Goal: Communication & Community: Answer question/provide support

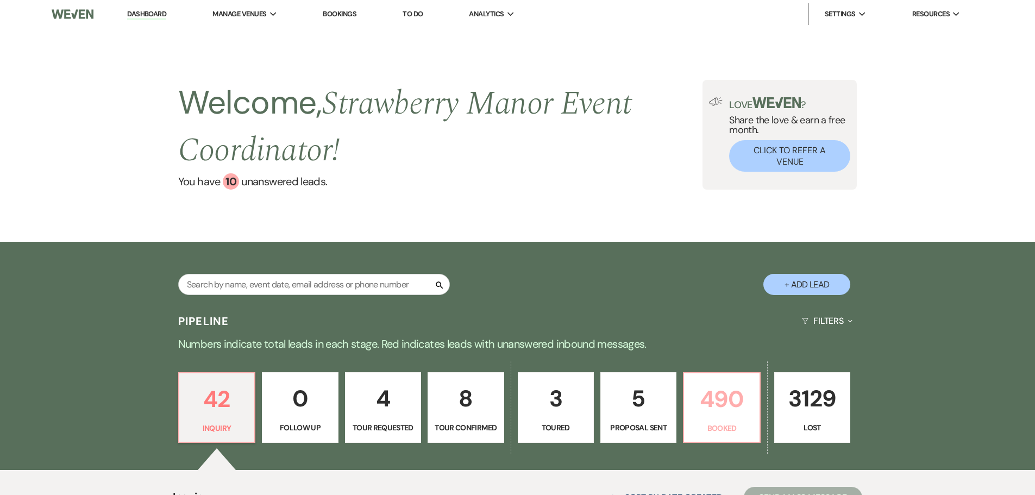
click at [719, 378] on link "490 Booked" at bounding box center [721, 407] width 77 height 71
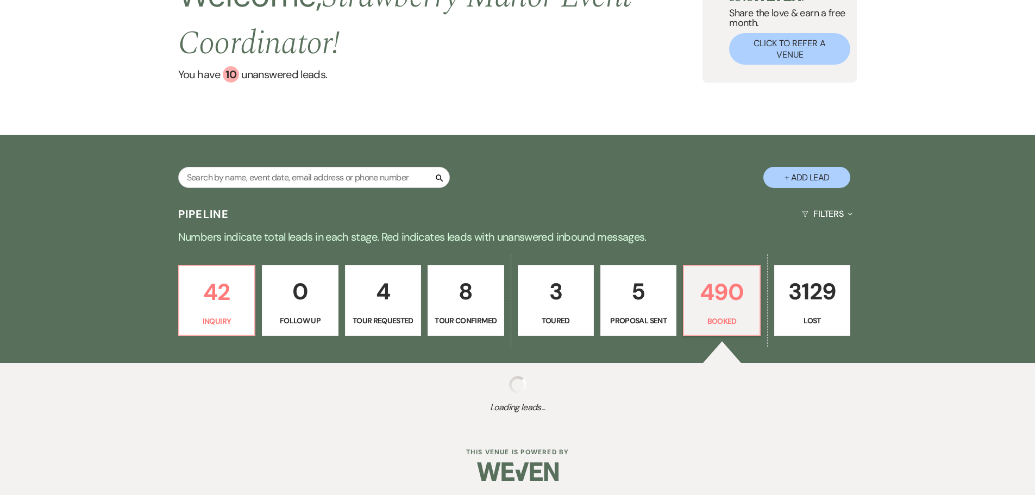
scroll to position [109, 0]
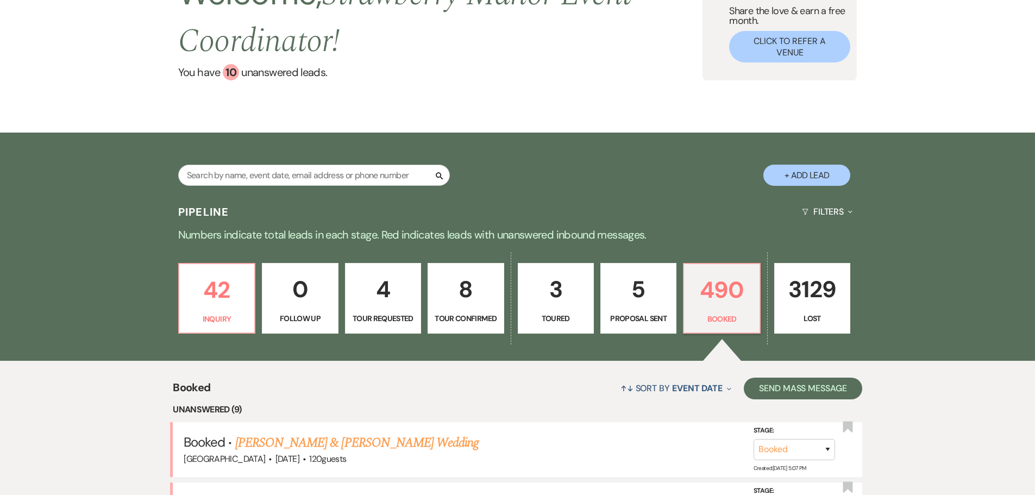
click at [362, 331] on link "4 Tour Requested" at bounding box center [383, 298] width 76 height 71
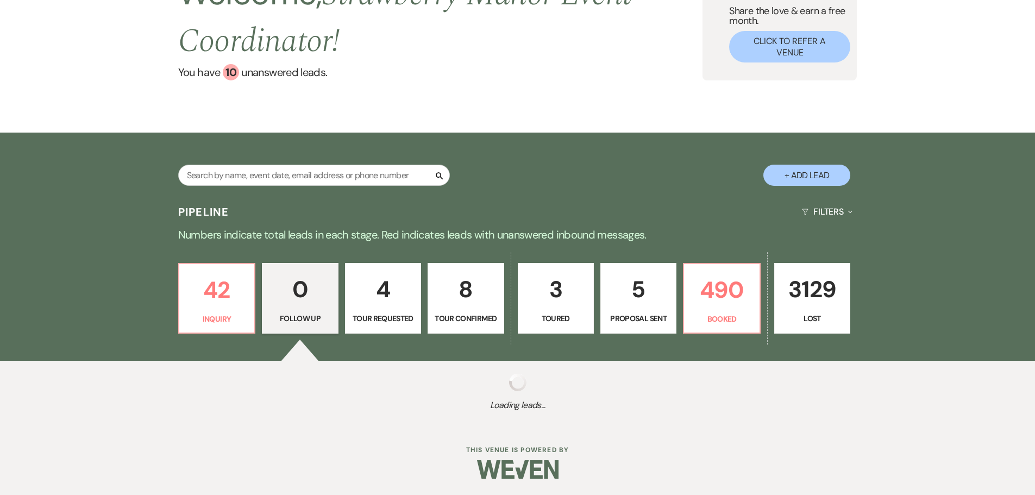
drag, startPoint x: 124, startPoint y: 79, endPoint x: 342, endPoint y: 333, distance: 335.1
click at [342, 333] on div "42 Inquiry 0 Follow Up 4 Tour Requested 8 Tour Confirmed 3 Toured 5 Proposal Se…" at bounding box center [518, 305] width 782 height 111
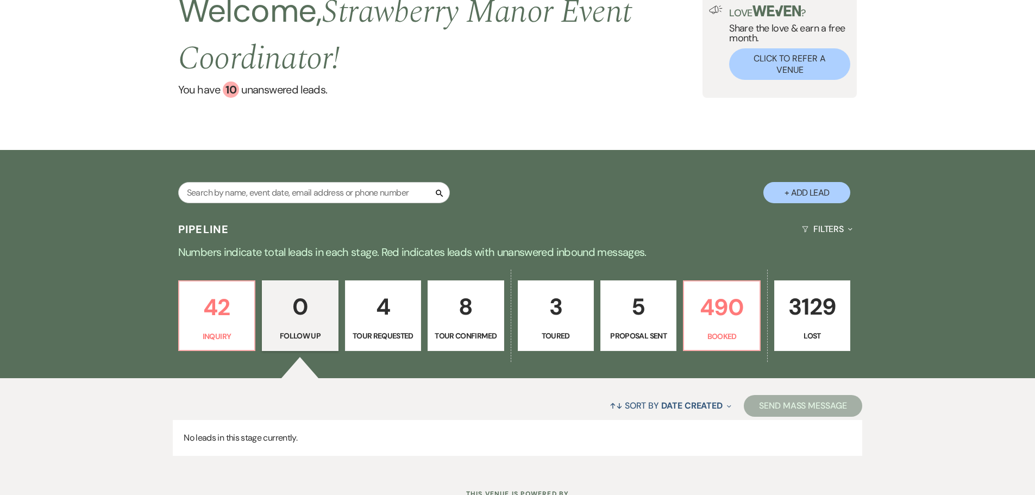
scroll to position [135, 0]
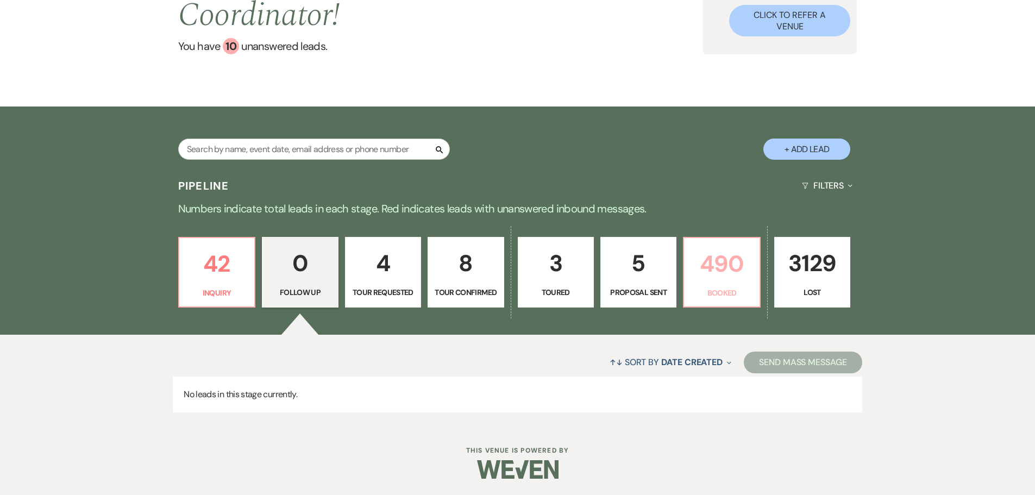
click at [704, 272] on p "490" at bounding box center [721, 263] width 62 height 36
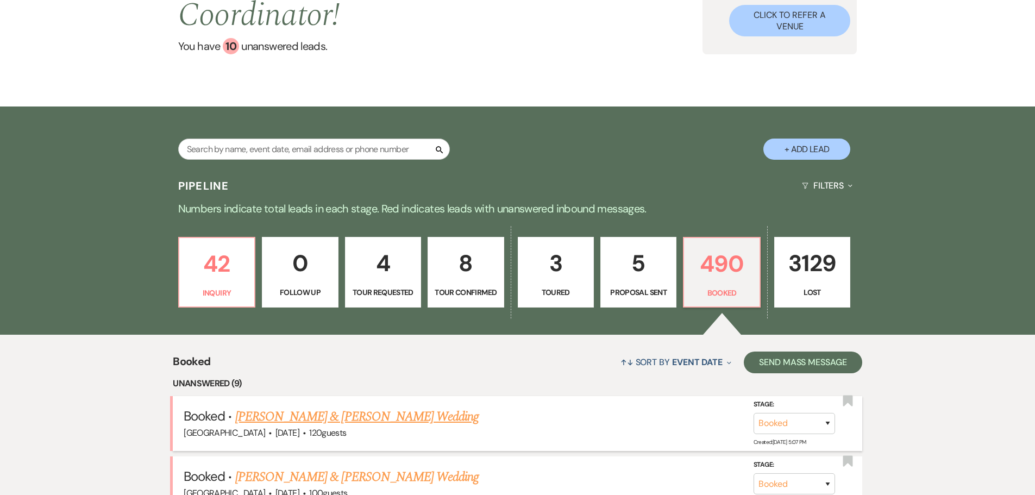
click at [374, 417] on link "[PERSON_NAME] & [PERSON_NAME] Wedding" at bounding box center [356, 417] width 243 height 20
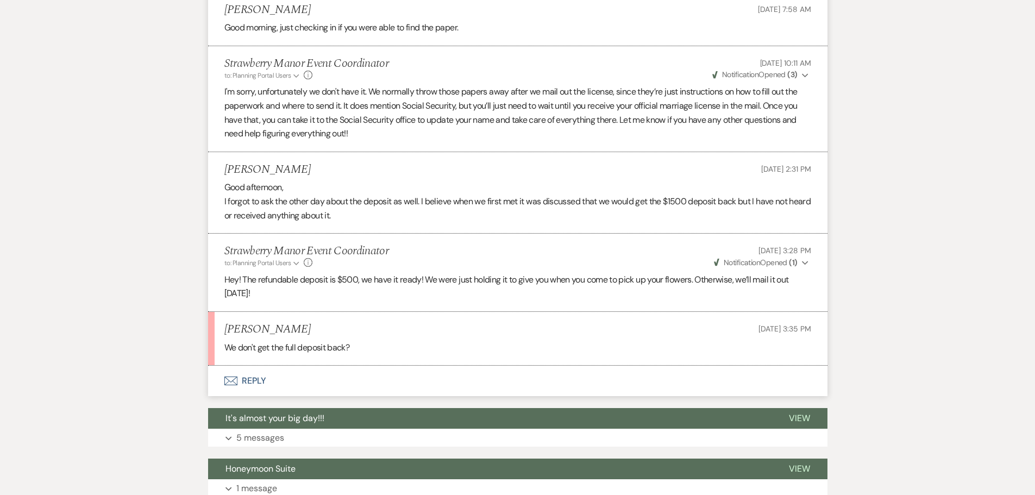
scroll to position [923, 0]
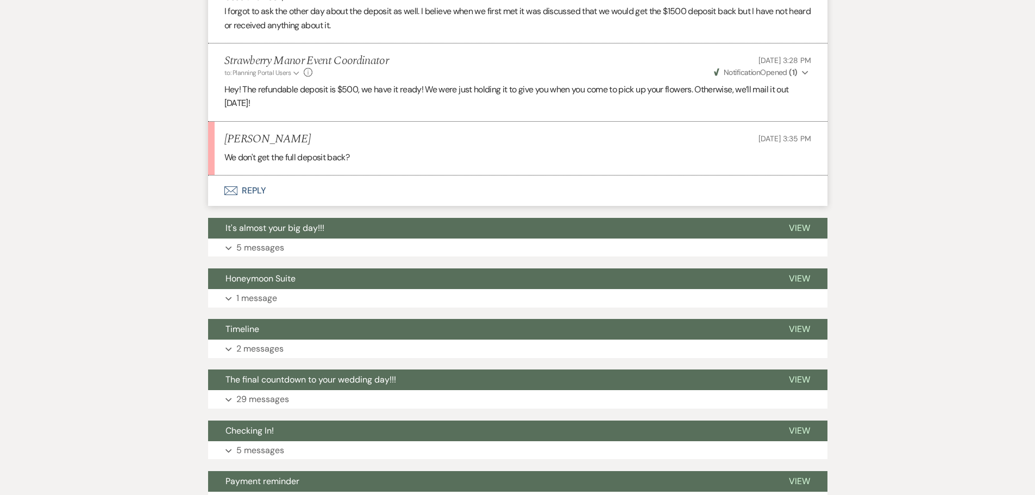
click at [254, 181] on button "Envelope Reply" at bounding box center [517, 190] width 619 height 30
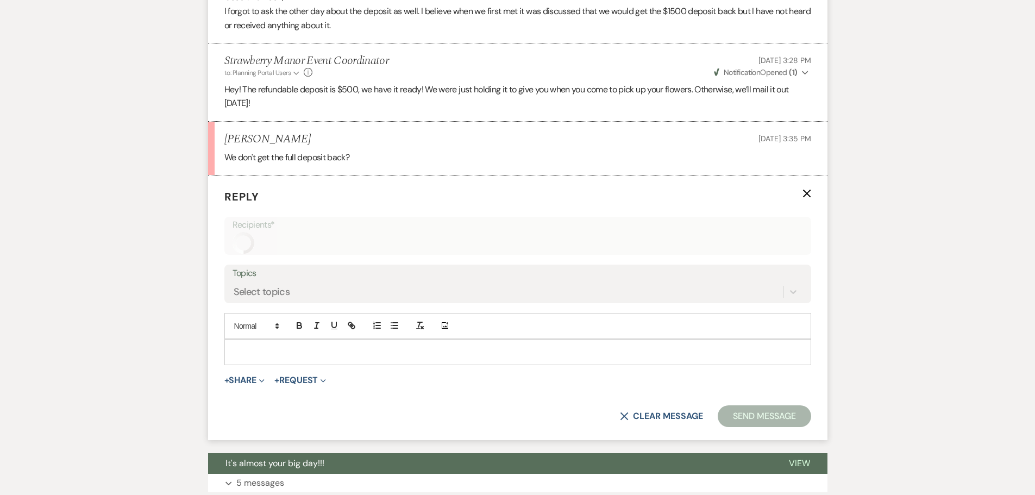
scroll to position [950, 0]
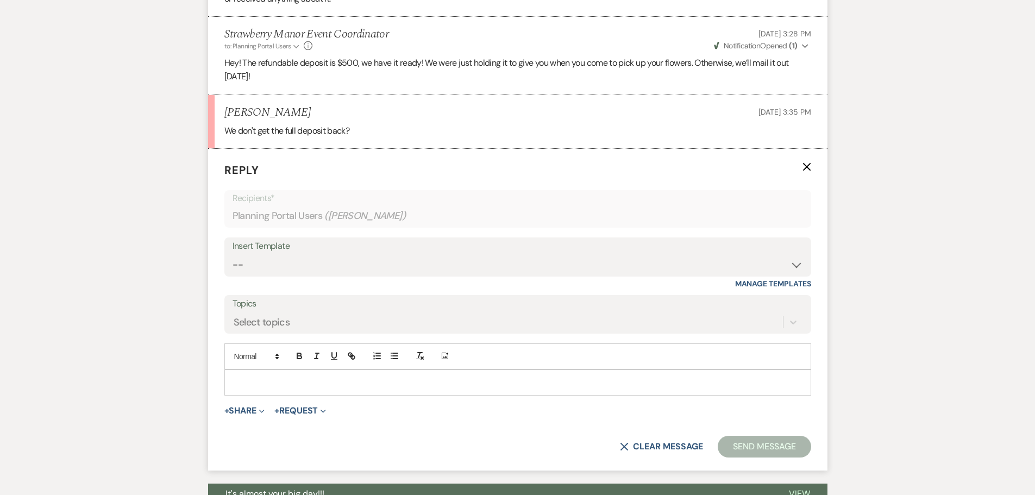
click at [299, 355] on div "Add Photo" at bounding box center [517, 356] width 587 height 26
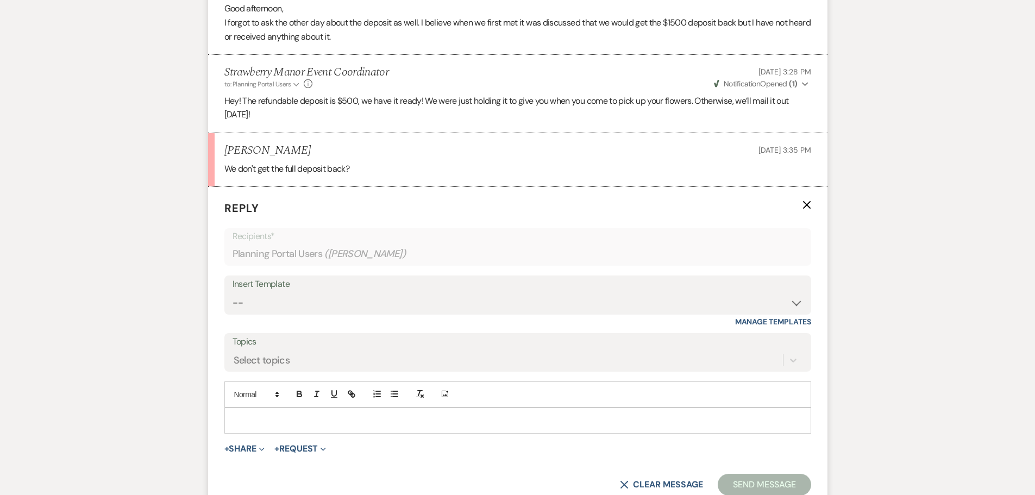
scroll to position [896, 0]
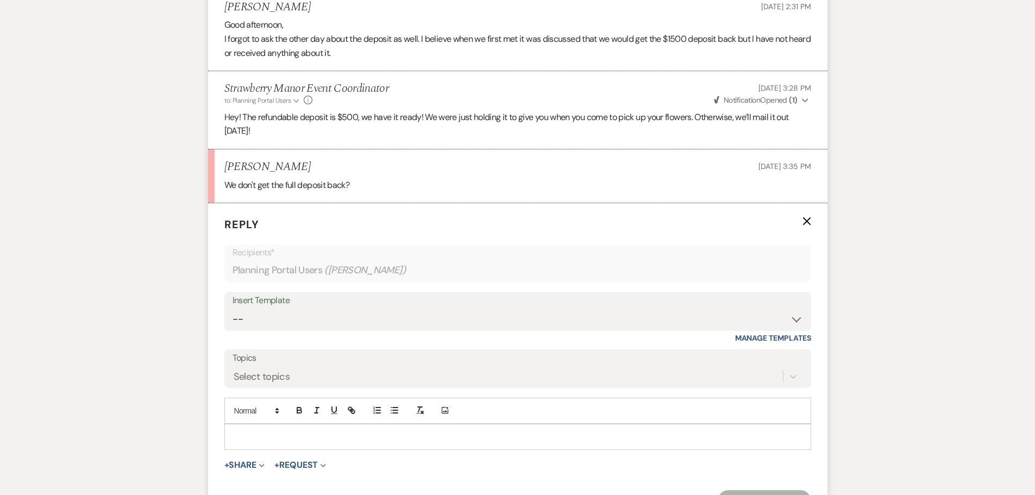
click at [263, 431] on p at bounding box center [517, 437] width 569 height 12
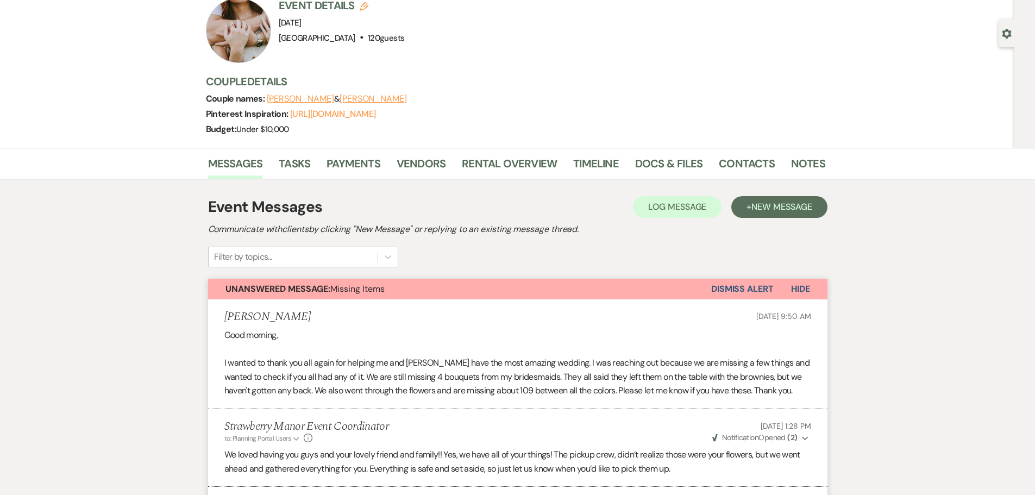
scroll to position [0, 0]
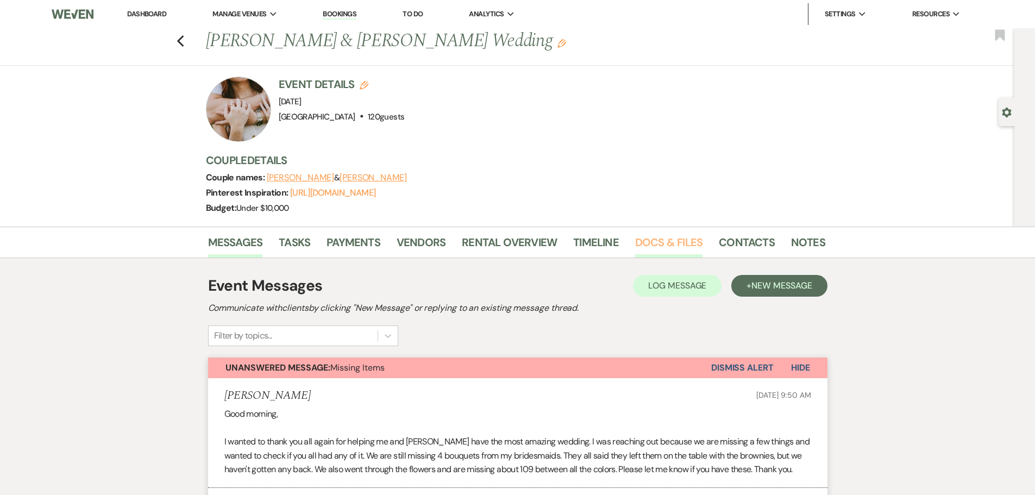
click at [663, 244] on link "Docs & Files" at bounding box center [668, 246] width 67 height 24
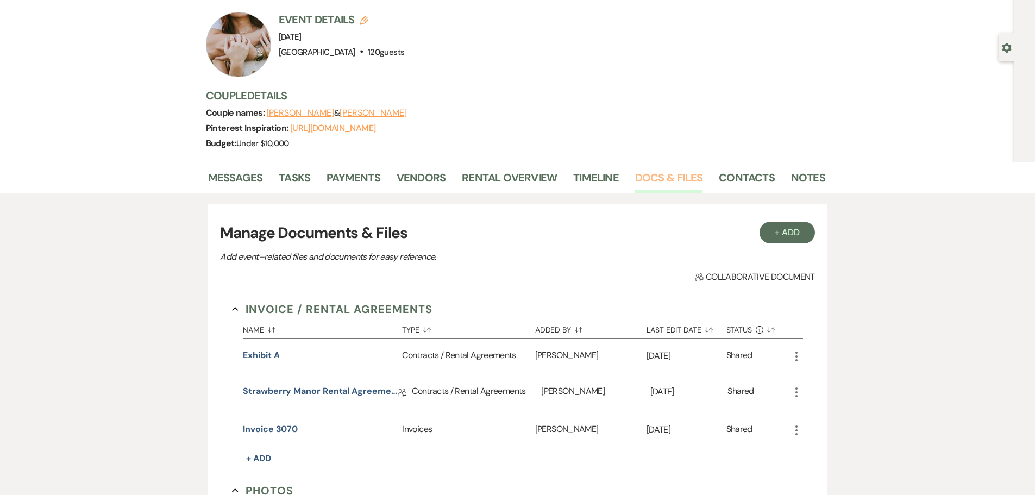
scroll to position [163, 0]
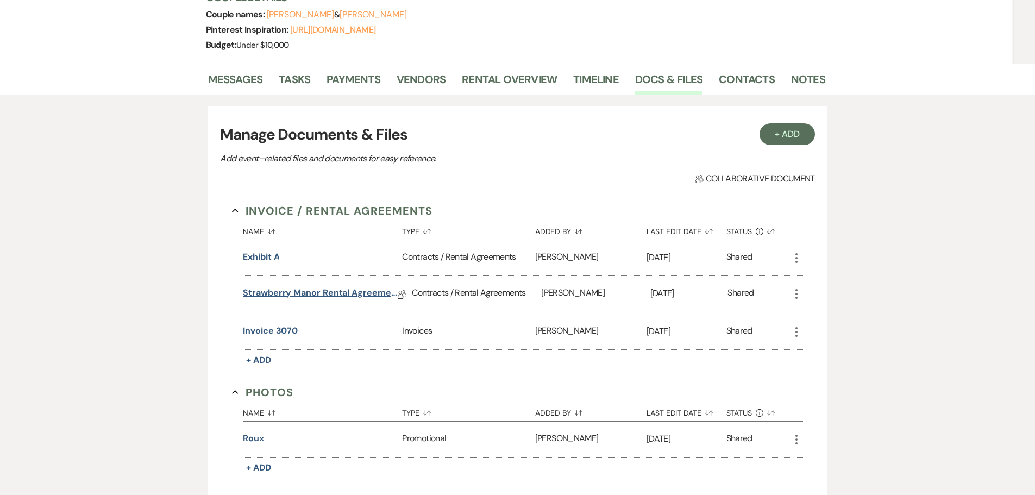
click at [272, 295] on link "Strawberry Manor Rental Agreement - Wedding" at bounding box center [320, 294] width 155 height 17
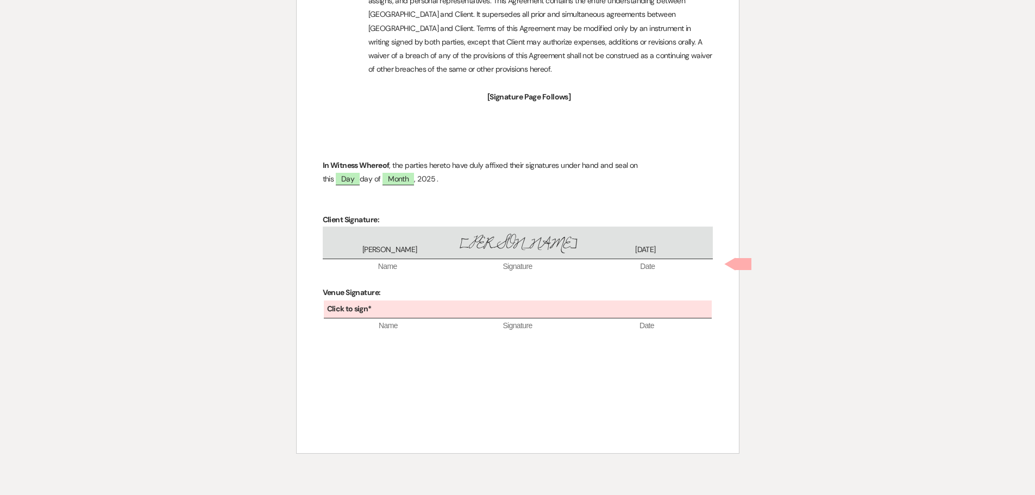
scroll to position [336, 0]
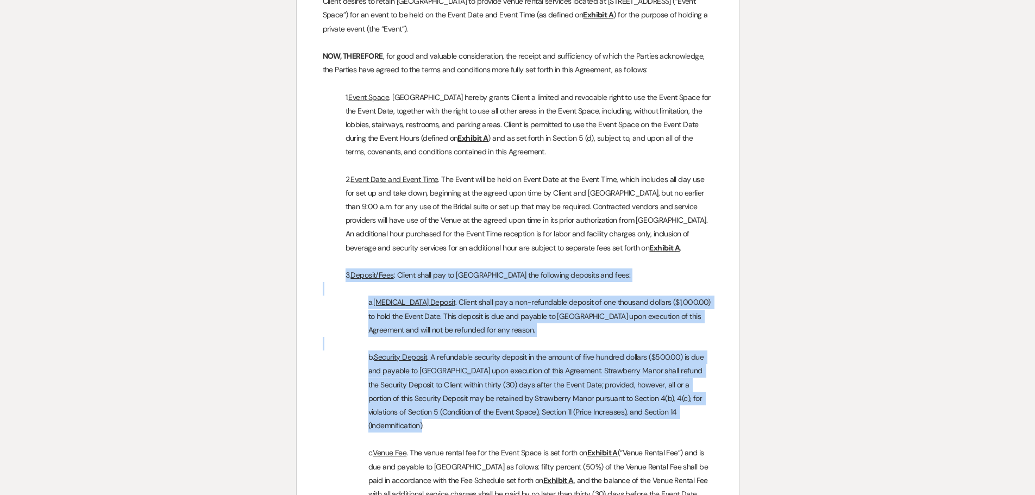
drag, startPoint x: 336, startPoint y: 274, endPoint x: 726, endPoint y: 411, distance: 413.6
copy div "3. Deposit/Fees : Client shall pay to [GEOGRAPHIC_DATA] the following deposits …"
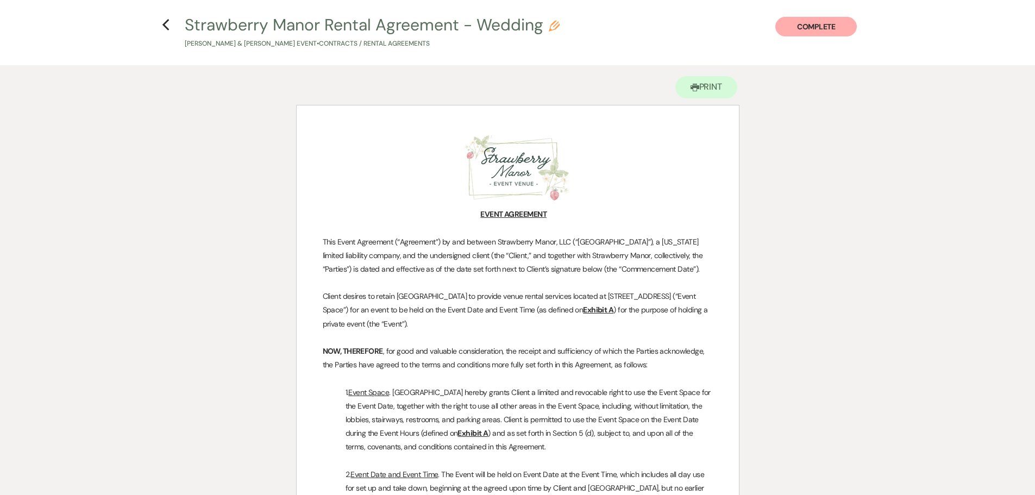
scroll to position [0, 0]
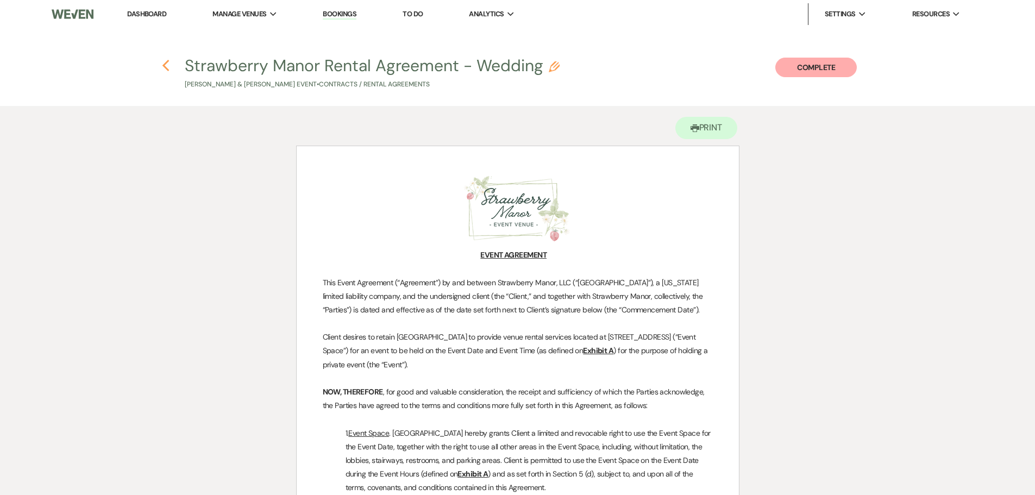
click at [166, 69] on use "button" at bounding box center [165, 66] width 7 height 12
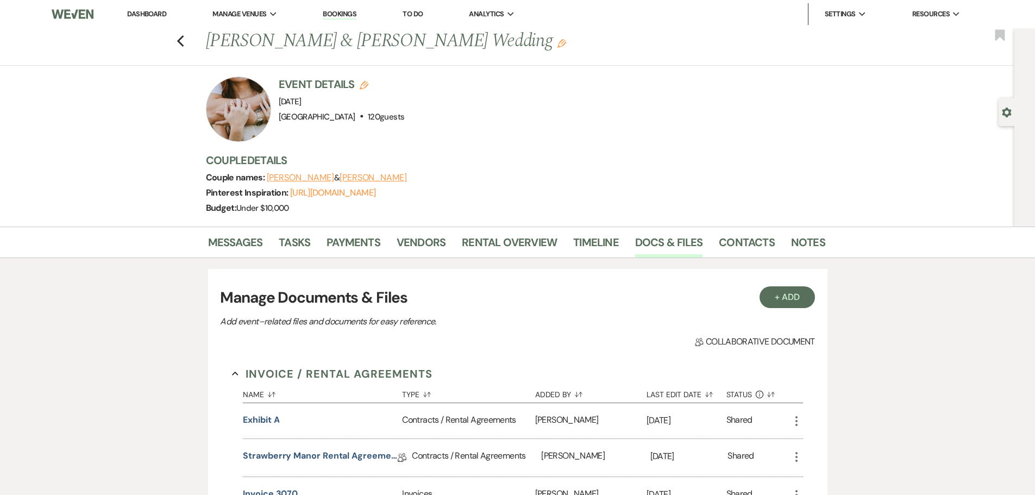
scroll to position [163, 0]
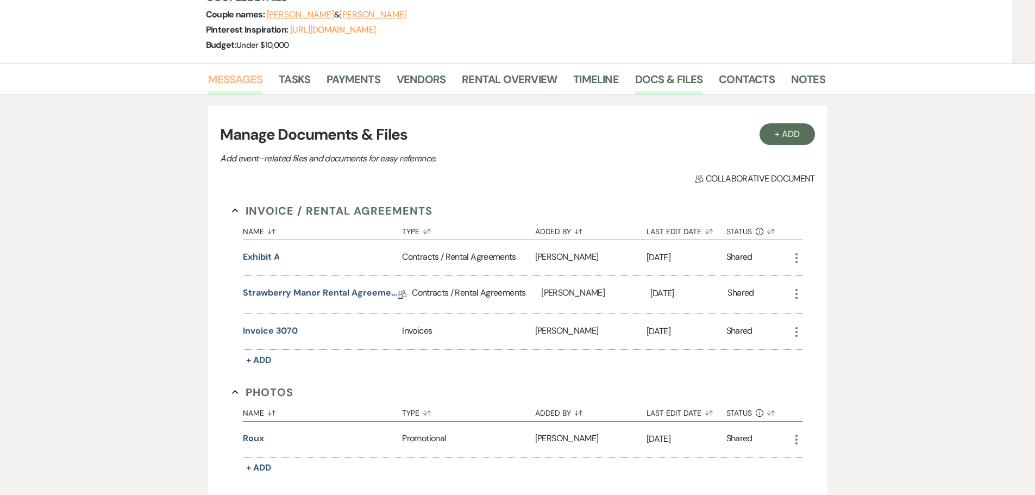
click at [243, 93] on link "Messages" at bounding box center [235, 83] width 55 height 24
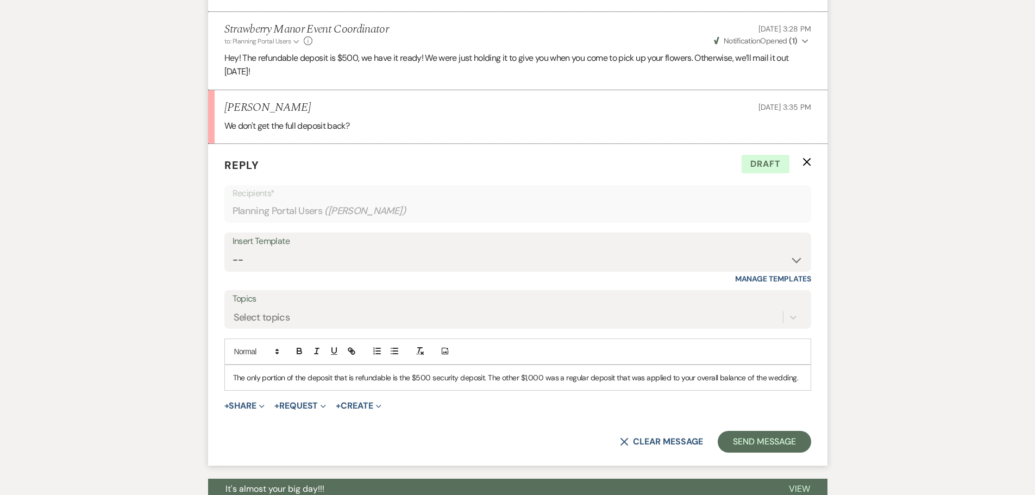
scroll to position [997, 0]
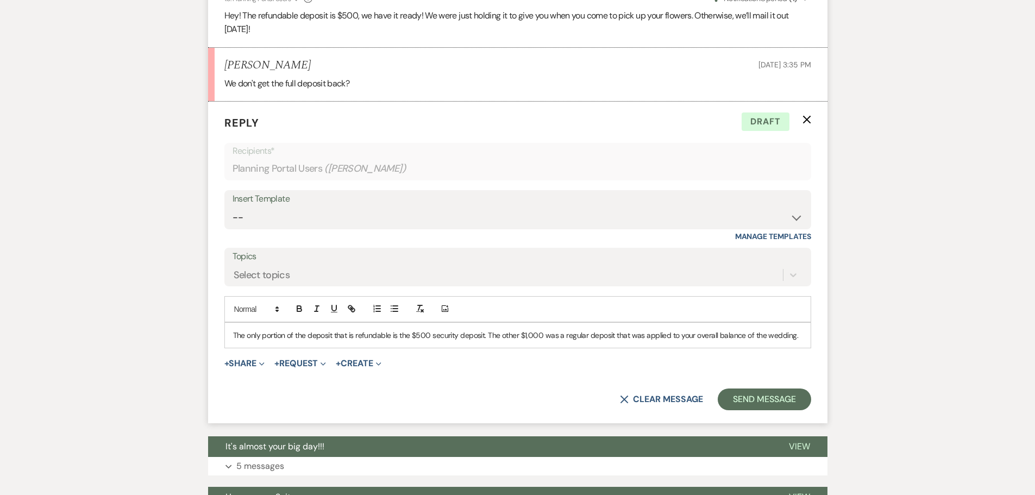
click at [577, 329] on p "The only portion of the deposit that is refundable is the $500 security deposit…" at bounding box center [517, 335] width 569 height 12
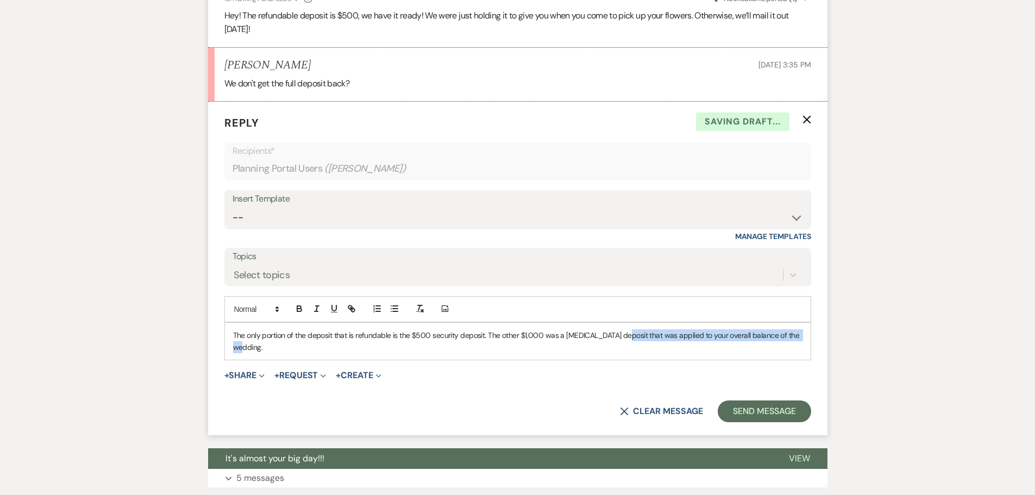
drag, startPoint x: 801, startPoint y: 320, endPoint x: 616, endPoint y: 332, distance: 184.5
click at [616, 332] on div "The only portion of the deposit that is refundable is the $500 security deposit…" at bounding box center [517, 341] width 585 height 37
click at [487, 329] on p "The only portion of the deposit that is refundable is the $500 security deposit…" at bounding box center [517, 341] width 569 height 24
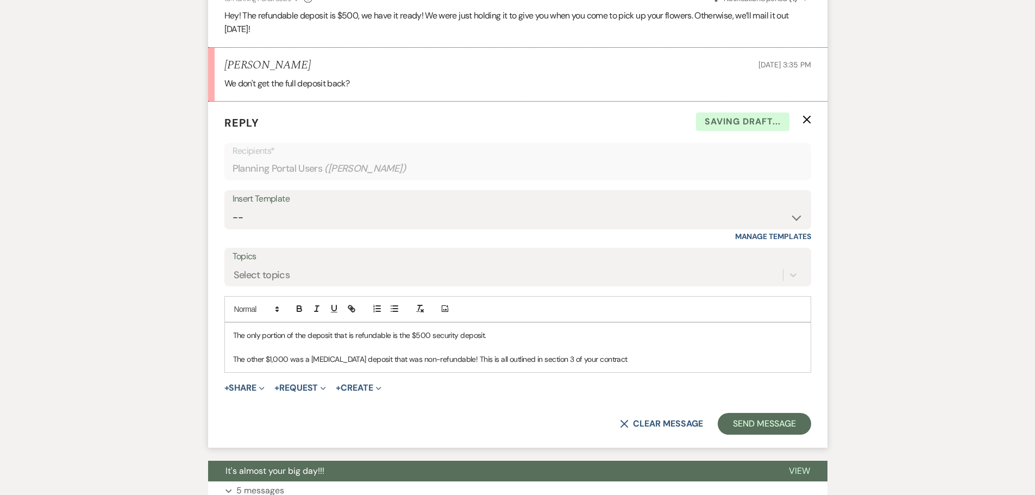
click at [527, 329] on p "The only portion of the deposit that is refundable is the $500 security deposit." at bounding box center [517, 335] width 569 height 12
click at [227, 345] on div "The only portion of the deposit that is refundable is the $500 security deposit…" at bounding box center [517, 347] width 585 height 49
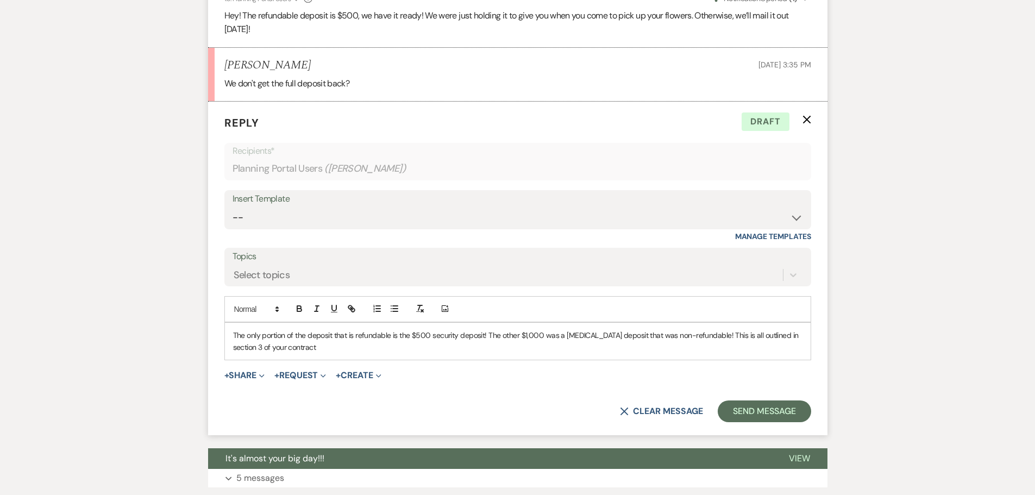
click at [244, 334] on p "The only portion of the deposit that is refundable is the $500 security deposit…" at bounding box center [517, 341] width 569 height 24
click at [288, 341] on div "The only portion of the deposit that is refundable is the $500 security deposit…" at bounding box center [517, 341] width 585 height 37
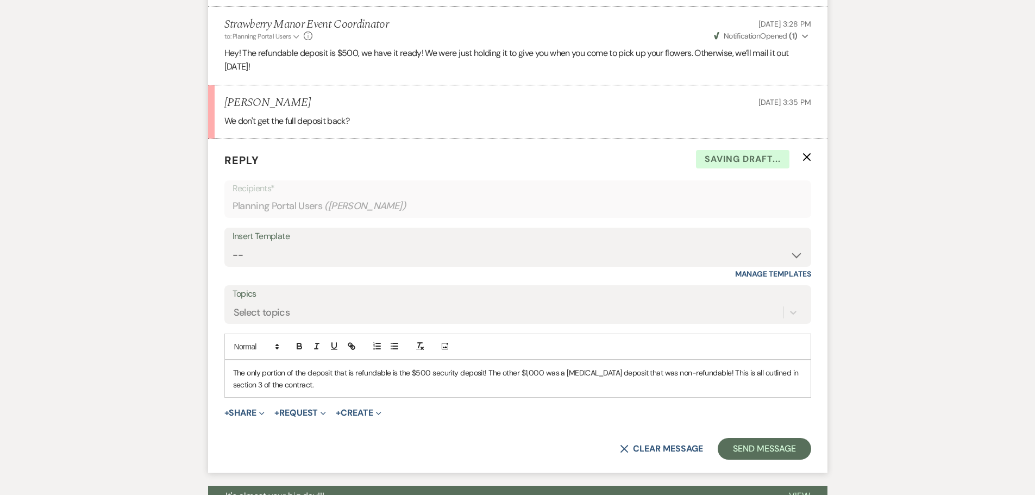
scroll to position [943, 0]
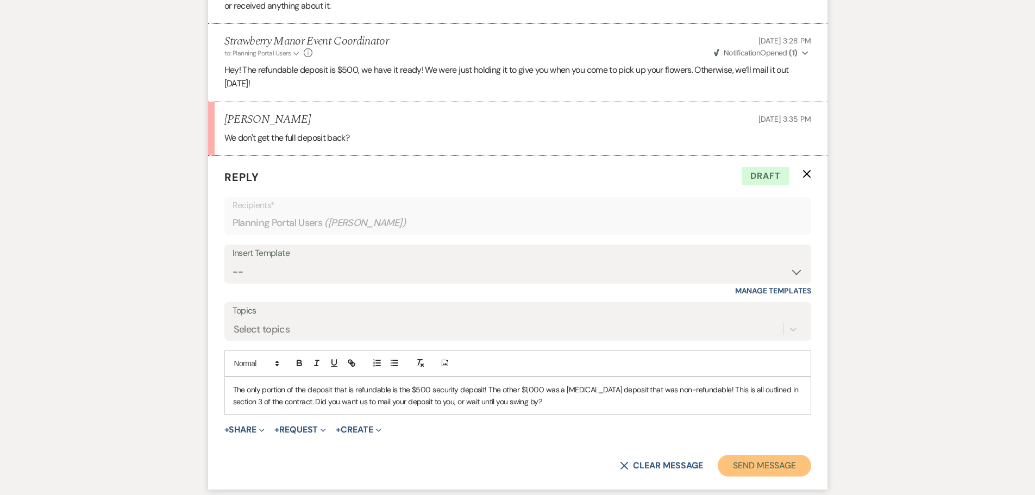
click at [760, 457] on button "Send Message" at bounding box center [763, 466] width 93 height 22
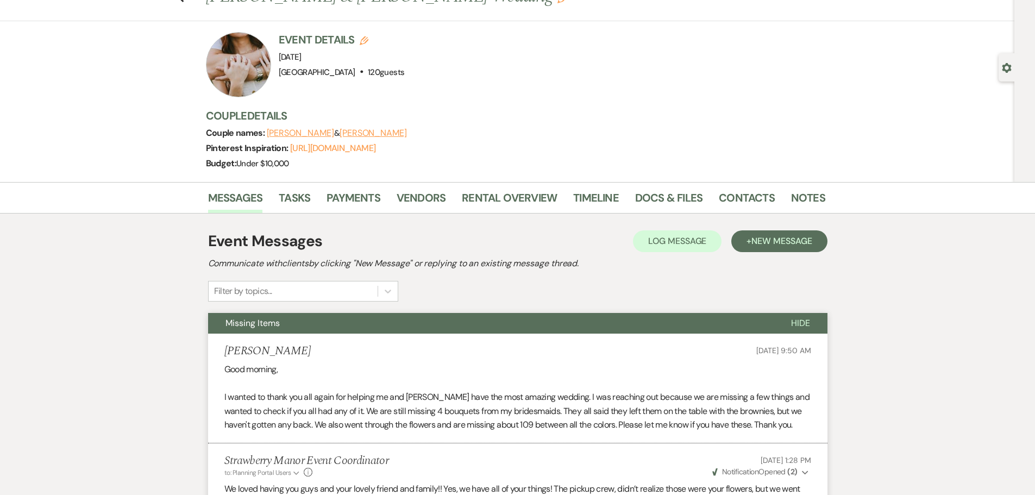
scroll to position [0, 0]
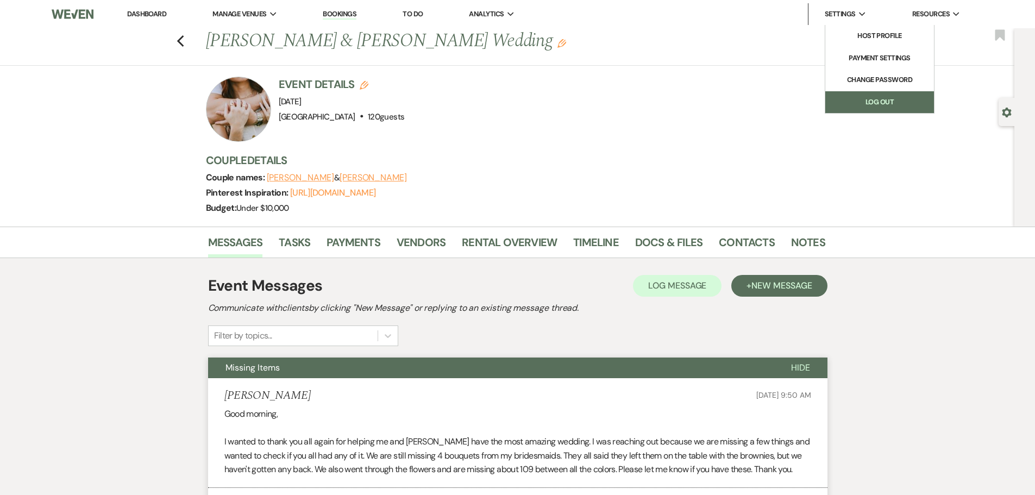
click at [855, 108] on link "Log Out" at bounding box center [879, 102] width 109 height 22
